Goal: Information Seeking & Learning: Learn about a topic

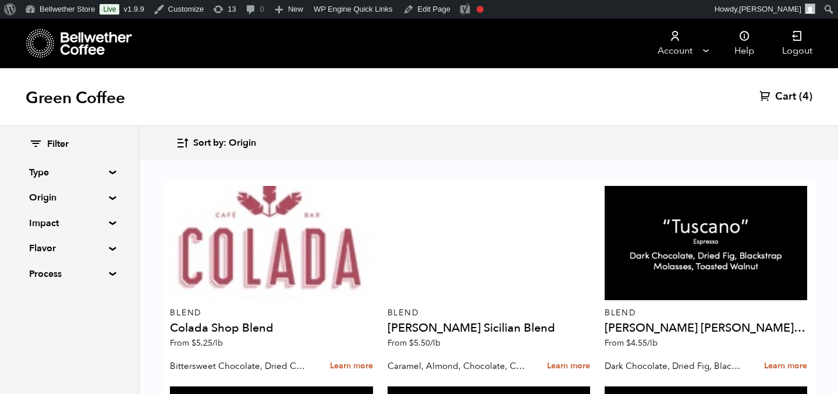
scroll to position [1555, 0]
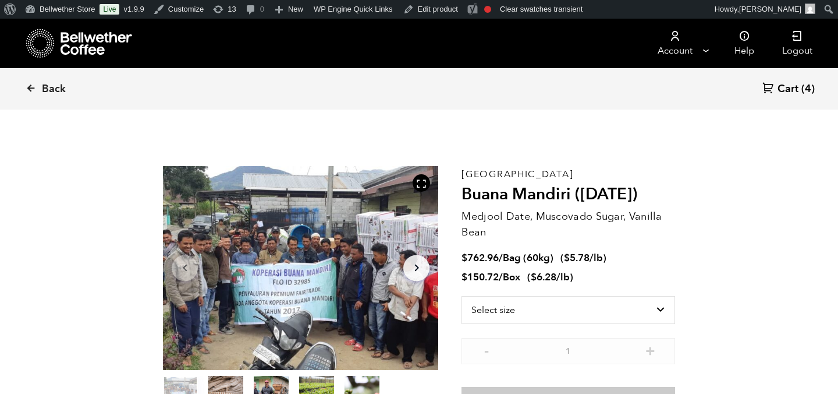
scroll to position [506, 498]
click at [88, 47] on icon at bounding box center [97, 43] width 73 height 23
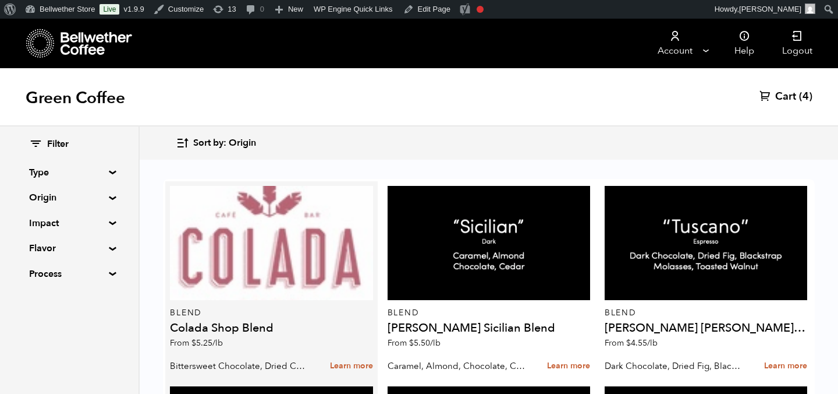
scroll to position [758, 0]
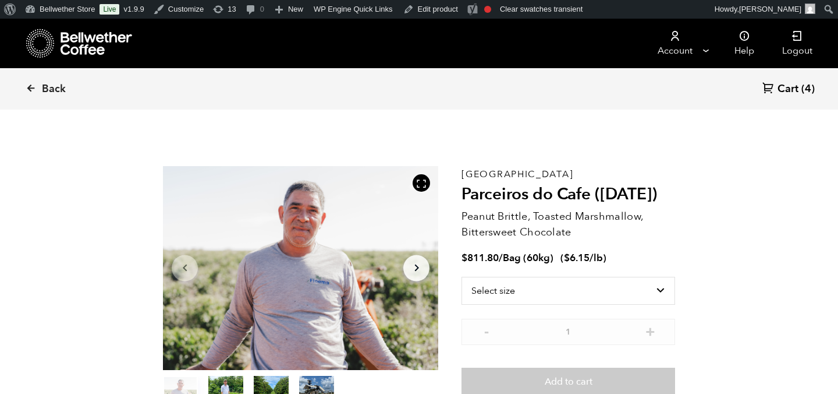
scroll to position [506, 498]
